Goal: Task Accomplishment & Management: Complete application form

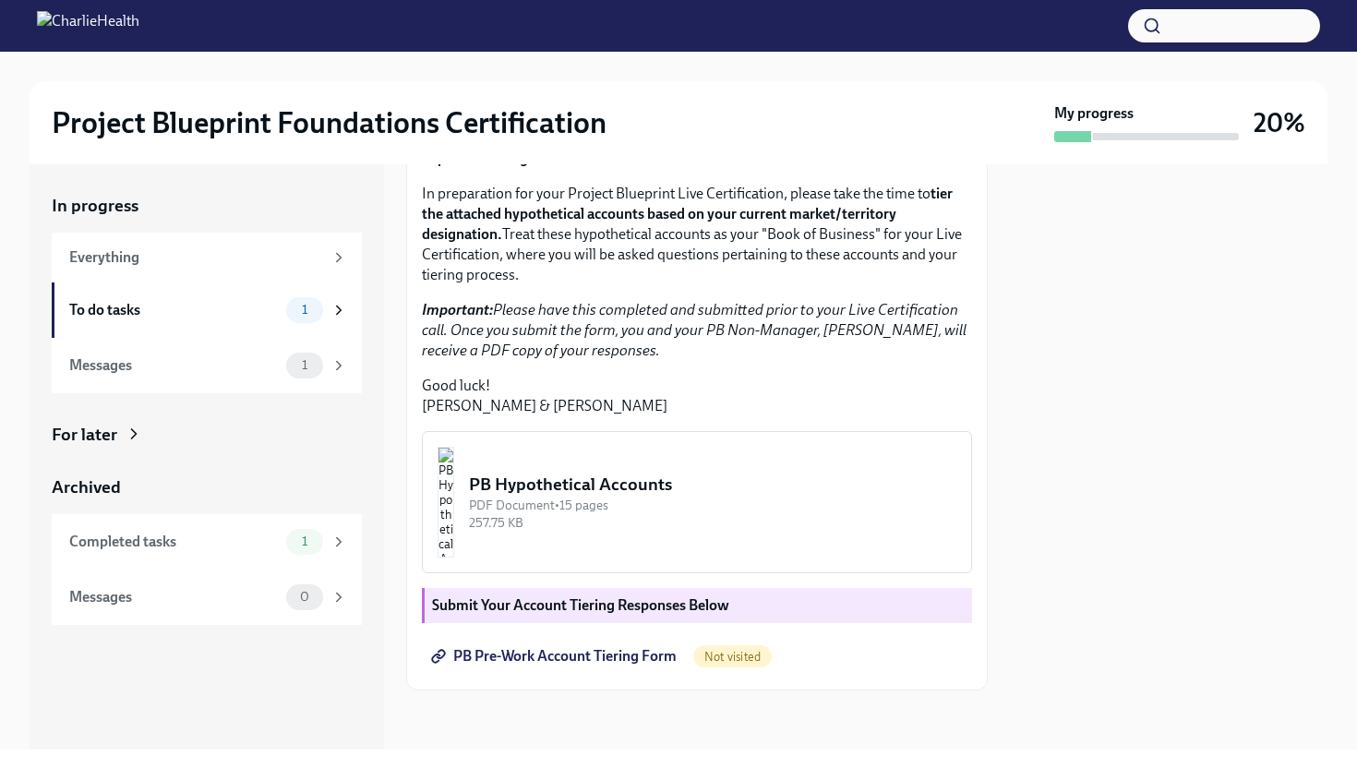
scroll to position [379, 0]
click at [530, 649] on span "PB Pre-Work Account Tiering Form" at bounding box center [556, 656] width 242 height 18
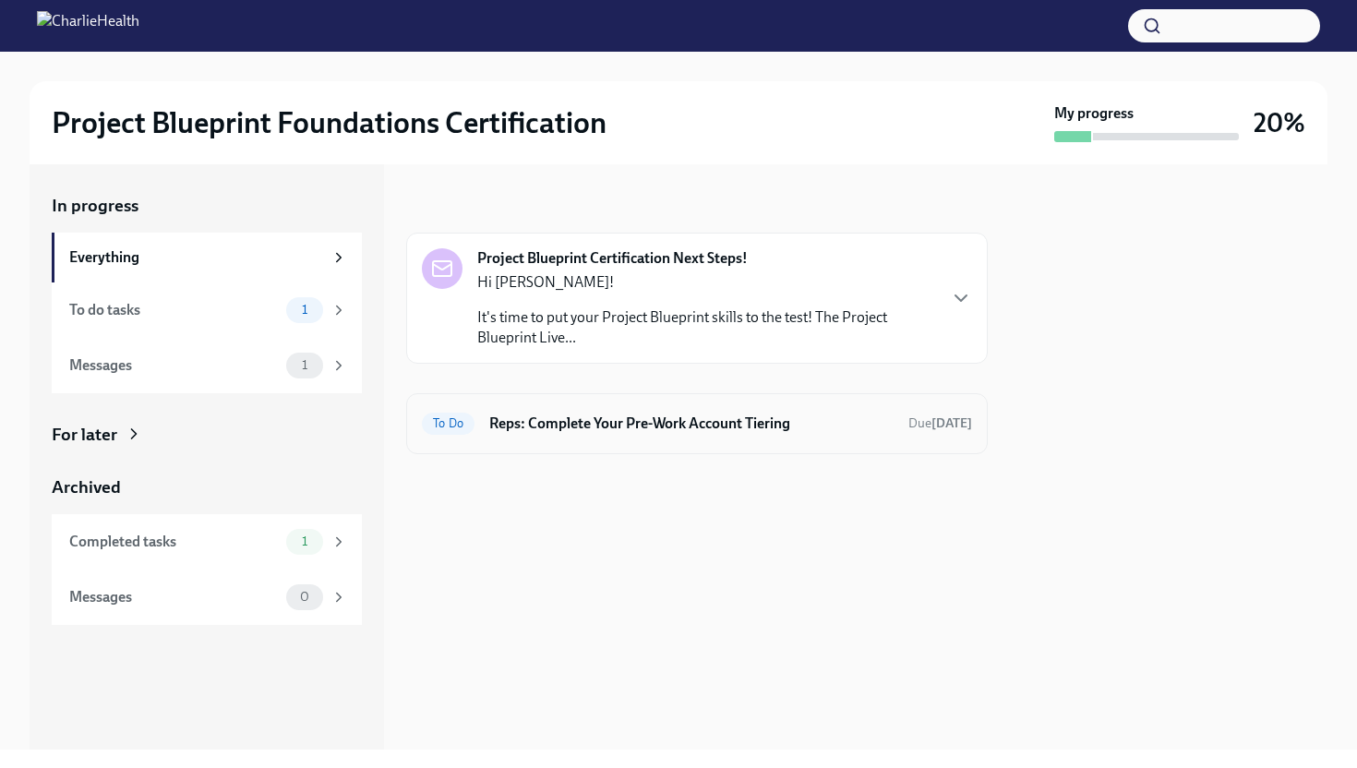
click at [558, 417] on h6 "Reps: Complete Your Pre-Work Account Tiering" at bounding box center [691, 423] width 404 height 20
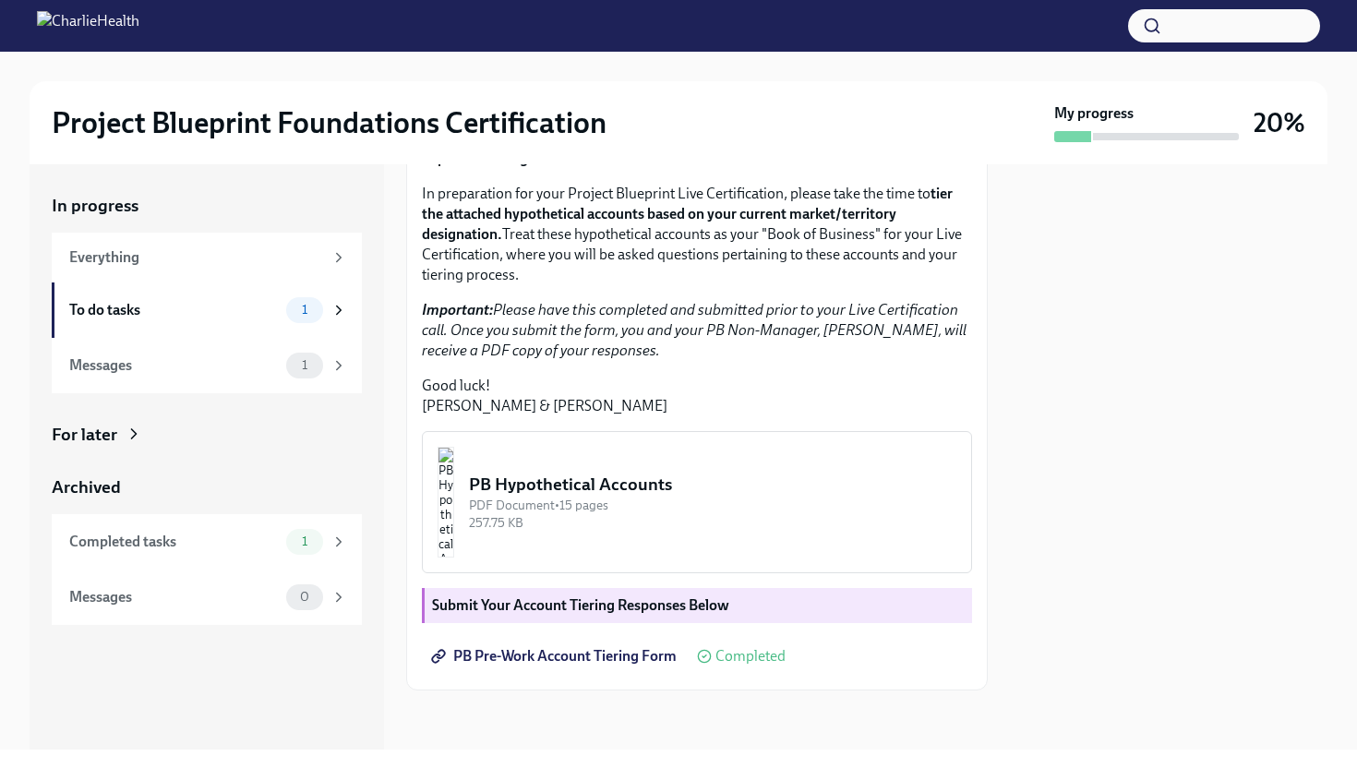
scroll to position [322, 0]
click at [454, 532] on img "button" at bounding box center [445, 502] width 17 height 111
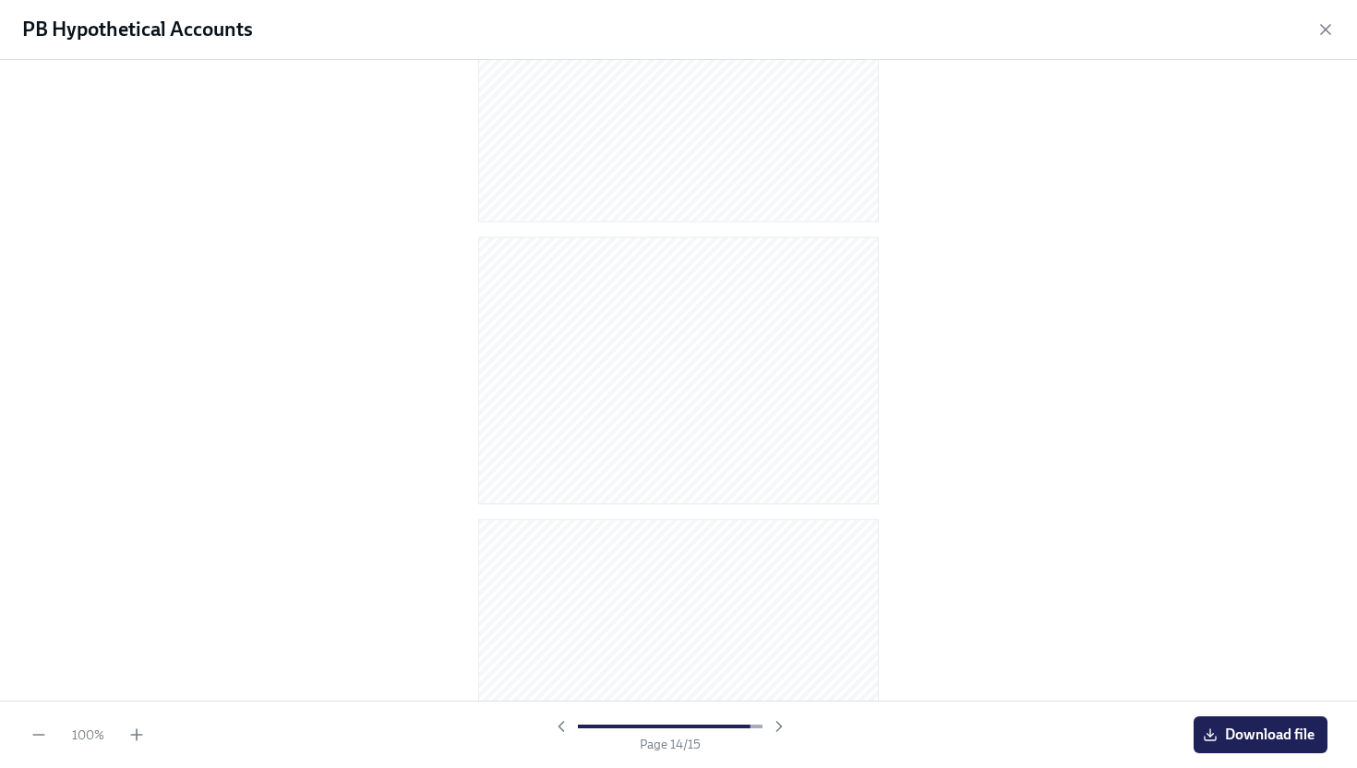
scroll to position [3606, 0]
